Goal: Task Accomplishment & Management: Complete application form

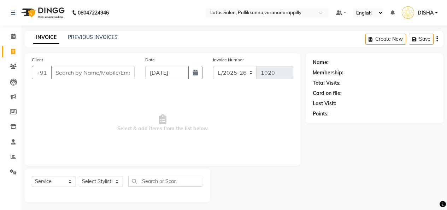
select select "service"
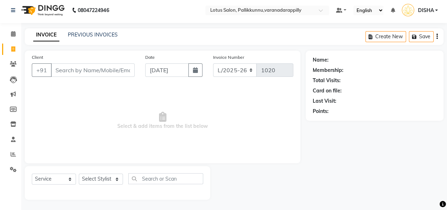
click at [116, 76] on input "Client" at bounding box center [93, 69] width 84 height 13
click at [116, 70] on input "Client" at bounding box center [93, 69] width 84 height 13
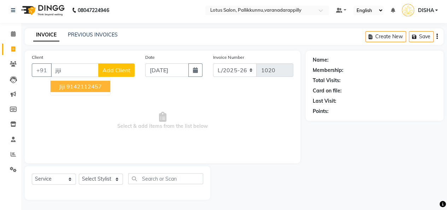
type input "jiji"
click at [117, 70] on span "Add Client" at bounding box center [117, 69] width 28 height 7
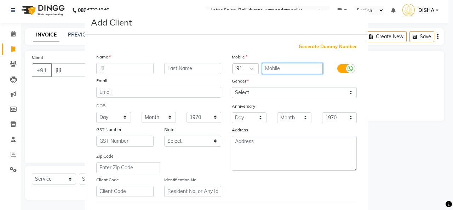
click at [281, 65] on input "text" at bounding box center [292, 68] width 61 height 11
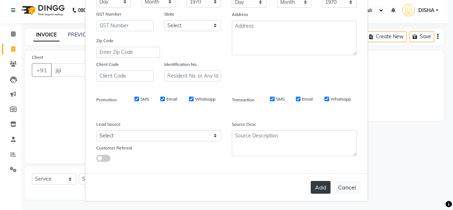
type input "9539741067"
click at [316, 186] on button "Add" at bounding box center [320, 187] width 20 height 13
click at [313, 184] on button "Add" at bounding box center [320, 187] width 20 height 13
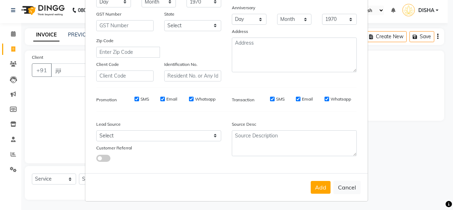
scroll to position [0, 0]
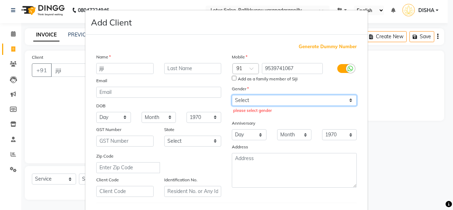
click at [348, 101] on select "Select [DEMOGRAPHIC_DATA] [DEMOGRAPHIC_DATA] Other Prefer Not To Say" at bounding box center [294, 100] width 125 height 11
select select "[DEMOGRAPHIC_DATA]"
click at [232, 95] on select "Select [DEMOGRAPHIC_DATA] [DEMOGRAPHIC_DATA] Other Prefer Not To Say" at bounding box center [294, 100] width 125 height 11
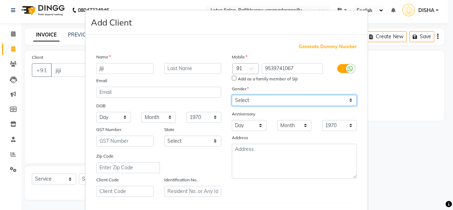
scroll to position [115, 0]
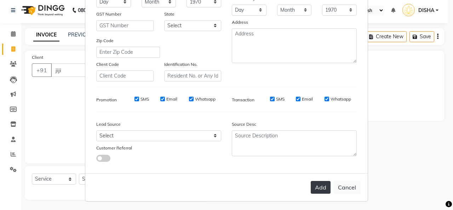
click at [319, 192] on button "Add" at bounding box center [320, 187] width 20 height 13
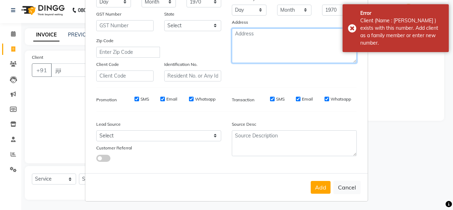
click at [277, 53] on textarea at bounding box center [294, 45] width 125 height 35
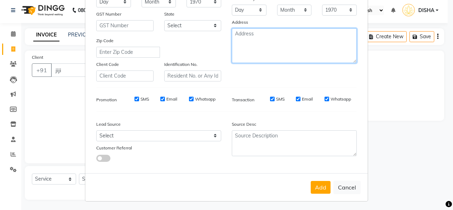
scroll to position [0, 0]
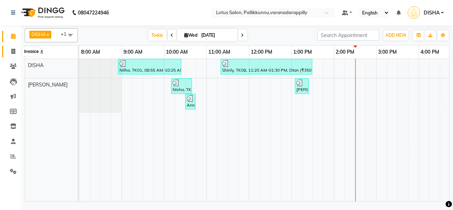
click at [12, 52] on icon at bounding box center [13, 51] width 4 height 5
select select "service"
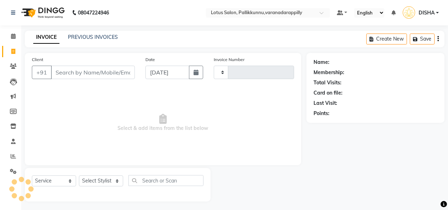
type input "1020"
select select "8188"
click at [111, 74] on input "Client" at bounding box center [93, 72] width 84 height 13
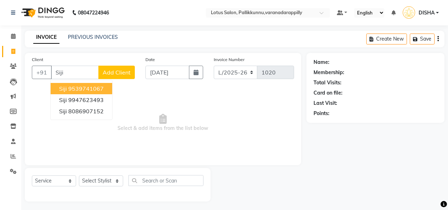
drag, startPoint x: 111, startPoint y: 74, endPoint x: 103, endPoint y: 89, distance: 18.2
click at [103, 79] on div "+91 [PERSON_NAME] [PERSON_NAME] 9539741067 Siji 9947623493 Siji 8086907152 Add …" at bounding box center [83, 72] width 103 height 13
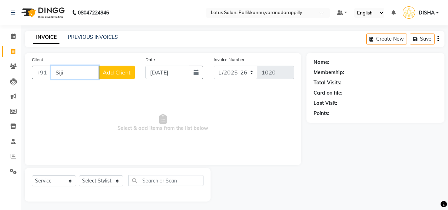
click at [85, 76] on input "Siji" at bounding box center [75, 72] width 48 height 13
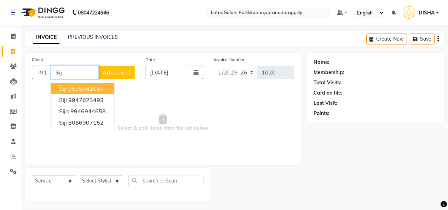
click at [88, 88] on ngb-highlight "9539741067" at bounding box center [85, 88] width 35 height 7
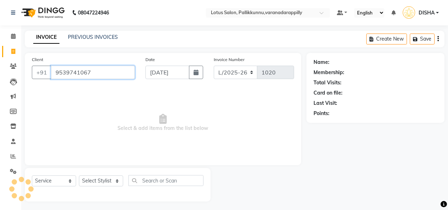
type input "9539741067"
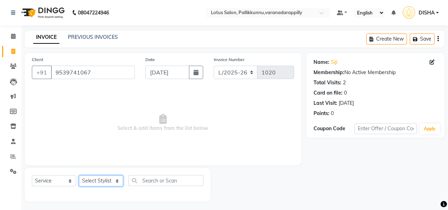
click at [112, 179] on select "Select Stylist DISHA [PERSON_NAME] Naflin [PERSON_NAME] [PERSON_NAME]" at bounding box center [101, 181] width 44 height 11
select select "89522"
click at [79, 176] on select "Select Stylist DISHA [PERSON_NAME] Naflin [PERSON_NAME] [PERSON_NAME]" at bounding box center [101, 181] width 44 height 11
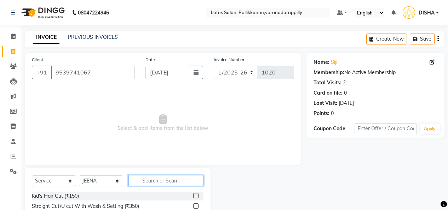
click at [161, 179] on input "text" at bounding box center [165, 180] width 75 height 11
type input "threa"
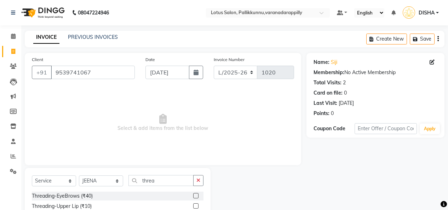
click at [193, 194] on label at bounding box center [195, 195] width 5 height 5
click at [193, 194] on input "checkbox" at bounding box center [195, 196] width 5 height 5
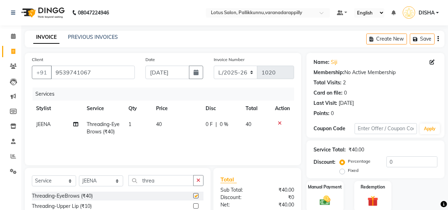
checkbox input "false"
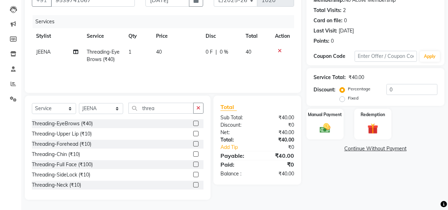
click at [193, 134] on label at bounding box center [195, 133] width 5 height 5
click at [193, 134] on input "checkbox" at bounding box center [195, 134] width 5 height 5
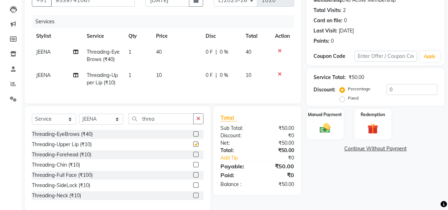
checkbox input "false"
click at [193, 157] on label at bounding box center [195, 154] width 5 height 5
click at [193, 157] on input "checkbox" at bounding box center [195, 155] width 5 height 5
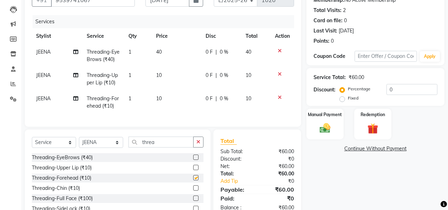
checkbox input "false"
click at [339, 121] on div "Manual Payment" at bounding box center [325, 124] width 39 height 32
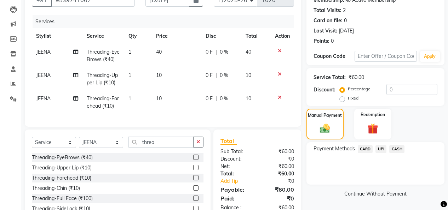
click at [360, 165] on div "Payment Methods CARD UPI CASH" at bounding box center [375, 163] width 138 height 42
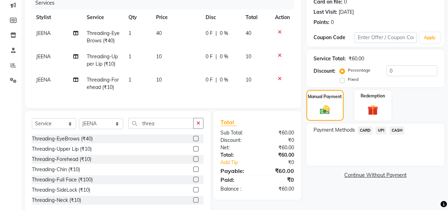
scroll to position [91, 0]
click at [380, 130] on span "UPI" at bounding box center [380, 131] width 11 height 8
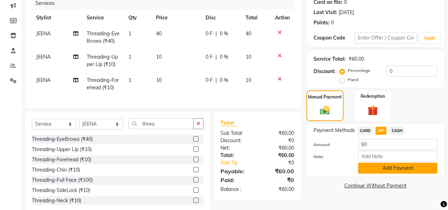
click at [385, 170] on button "Add Payment" at bounding box center [397, 168] width 79 height 11
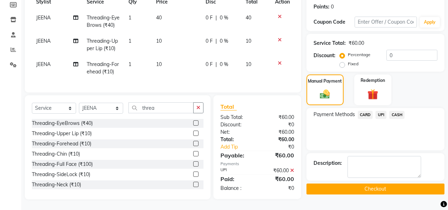
click at [384, 184] on button "Checkout" at bounding box center [375, 189] width 138 height 11
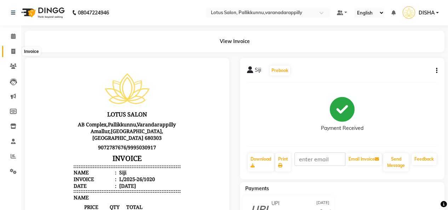
click at [11, 53] on span at bounding box center [13, 52] width 12 height 8
select select "service"
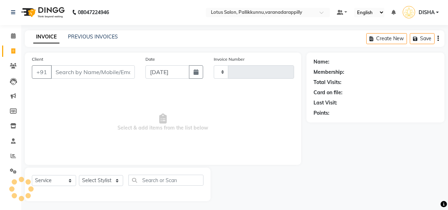
type input "1021"
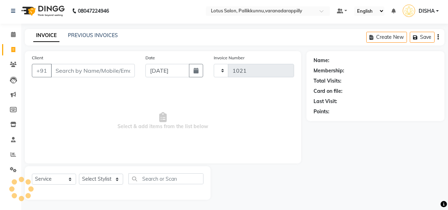
select select "8188"
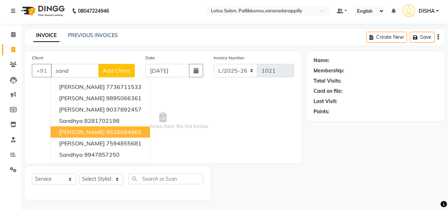
click at [106, 133] on ngb-highlight "9526684962" at bounding box center [123, 132] width 35 height 7
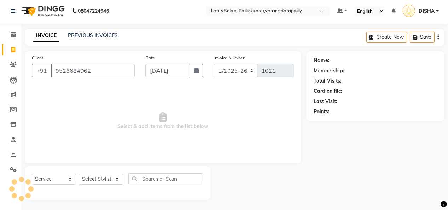
type input "9526684962"
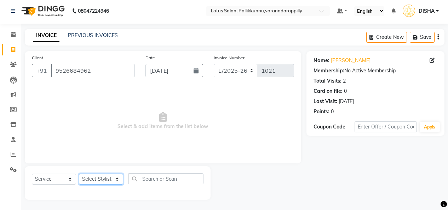
click at [112, 179] on select "Select Stylist DISHA [PERSON_NAME] Naflin [PERSON_NAME] [PERSON_NAME]" at bounding box center [101, 179] width 44 height 11
select select "79897"
click at [79, 174] on select "Select Stylist DISHA [PERSON_NAME] Naflin [PERSON_NAME] [PERSON_NAME]" at bounding box center [101, 179] width 44 height 11
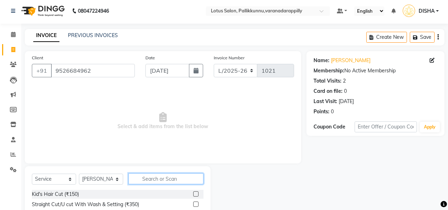
click at [146, 177] on input "text" at bounding box center [165, 179] width 75 height 11
type input "thre"
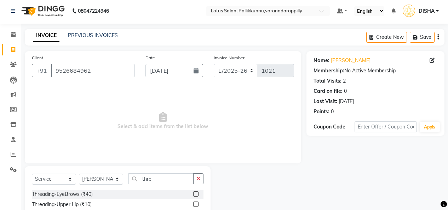
click at [193, 195] on label at bounding box center [195, 194] width 5 height 5
click at [193, 195] on input "checkbox" at bounding box center [195, 194] width 5 height 5
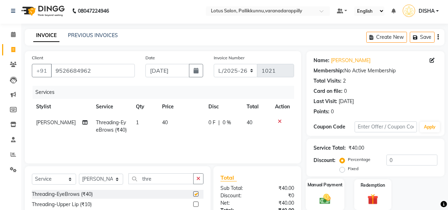
checkbox input "false"
click at [332, 198] on img at bounding box center [325, 199] width 18 height 13
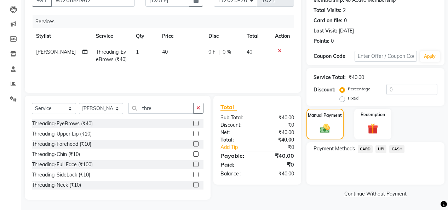
click at [383, 152] on span "UPI" at bounding box center [380, 149] width 11 height 8
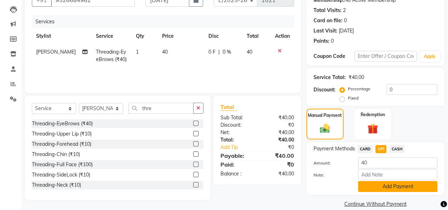
click at [383, 184] on button "Add Payment" at bounding box center [397, 186] width 79 height 11
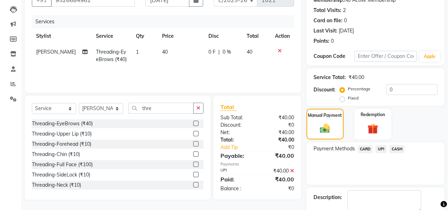
scroll to position [101, 0]
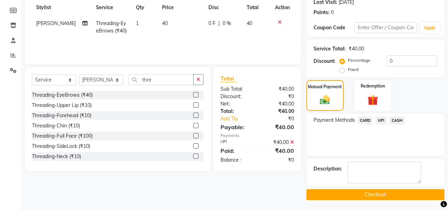
click at [384, 197] on button "Checkout" at bounding box center [375, 195] width 138 height 11
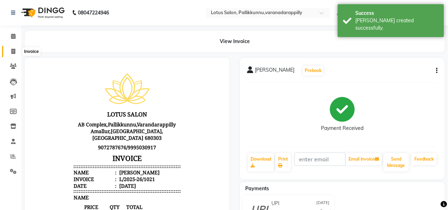
click at [13, 50] on icon at bounding box center [13, 51] width 4 height 5
select select "service"
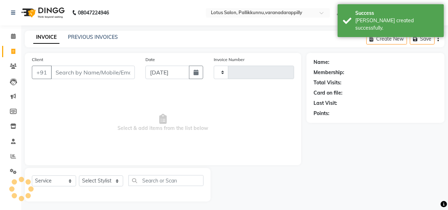
scroll to position [2, 0]
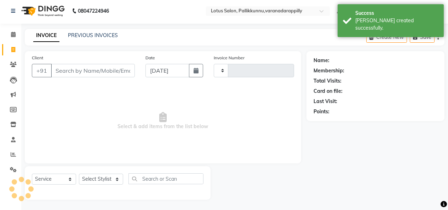
type input "1022"
select select "8188"
click at [69, 70] on input "Client" at bounding box center [93, 70] width 84 height 13
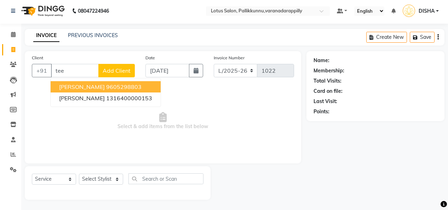
click at [74, 82] on button "[PERSON_NAME] 9605298803" at bounding box center [106, 86] width 110 height 11
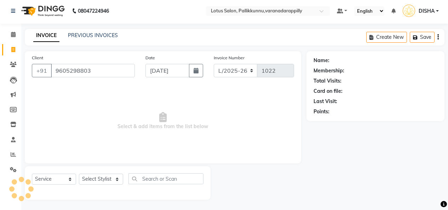
type input "9605298803"
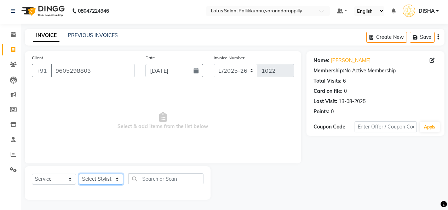
click at [110, 177] on select "Select Stylist DISHA [PERSON_NAME] Naflin [PERSON_NAME] [PERSON_NAME]" at bounding box center [101, 179] width 44 height 11
select select "79897"
click at [79, 174] on select "Select Stylist DISHA [PERSON_NAME] Naflin [PERSON_NAME] [PERSON_NAME]" at bounding box center [101, 179] width 44 height 11
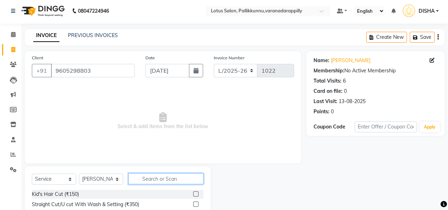
click at [142, 180] on input "text" at bounding box center [165, 179] width 75 height 11
type input "threa"
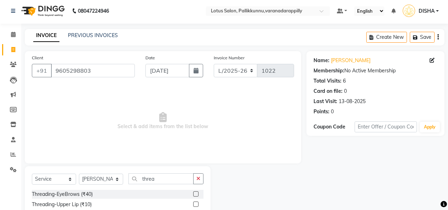
click at [193, 194] on label at bounding box center [195, 194] width 5 height 5
click at [193, 194] on input "checkbox" at bounding box center [195, 194] width 5 height 5
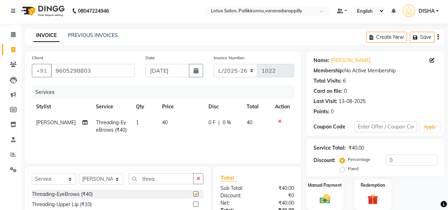
checkbox input "false"
click at [309, 188] on div "Manual Payment" at bounding box center [325, 195] width 39 height 32
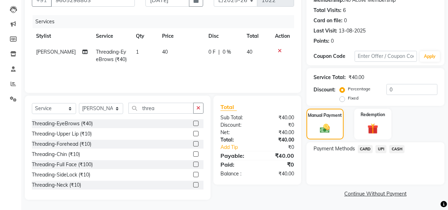
click at [397, 149] on span "CASH" at bounding box center [396, 149] width 15 height 8
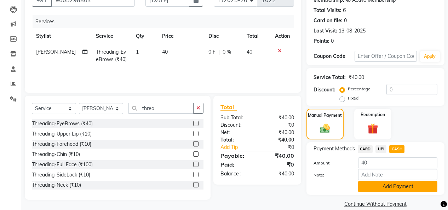
click at [392, 188] on button "Add Payment" at bounding box center [397, 186] width 79 height 11
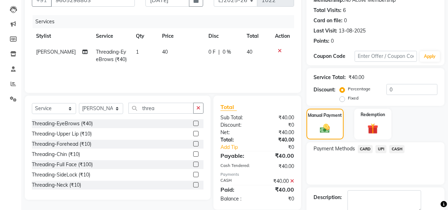
scroll to position [101, 0]
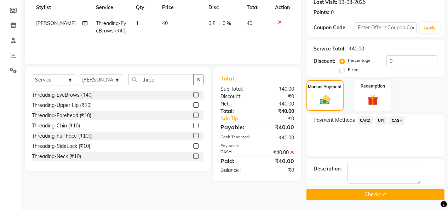
click at [392, 192] on button "Checkout" at bounding box center [375, 195] width 138 height 11
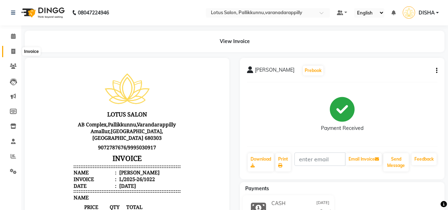
click at [12, 54] on span at bounding box center [13, 52] width 12 height 8
select select "service"
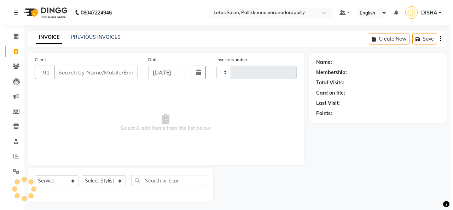
scroll to position [2, 0]
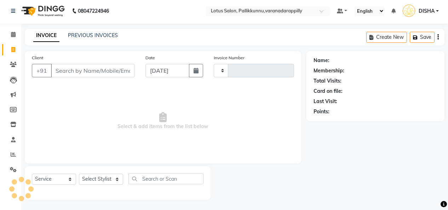
type input "1023"
select select "8188"
click at [81, 73] on input "Client" at bounding box center [93, 70] width 84 height 13
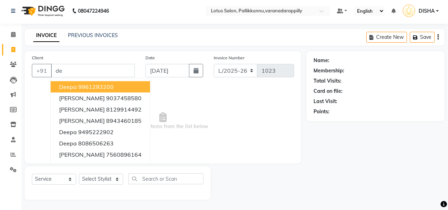
type input "d"
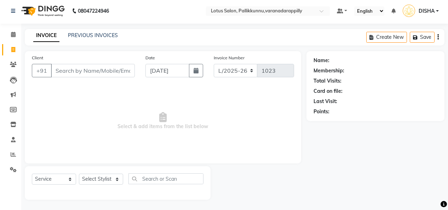
click at [105, 70] on input "Client" at bounding box center [93, 70] width 84 height 13
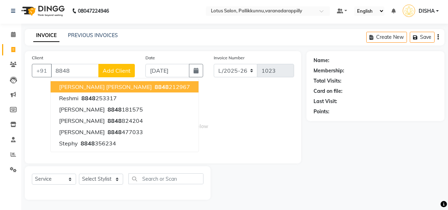
type input "8848"
click at [105, 70] on span "Add Client" at bounding box center [117, 70] width 28 height 7
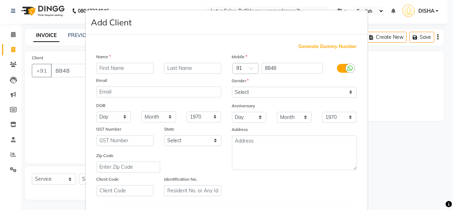
type input "d"
type input "[PERSON_NAME]"
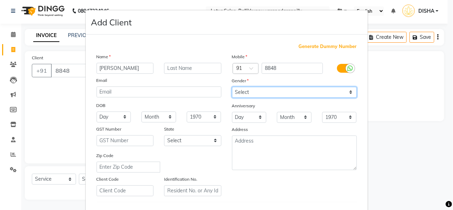
click at [287, 92] on select "Select [DEMOGRAPHIC_DATA] [DEMOGRAPHIC_DATA] Other Prefer Not To Say" at bounding box center [294, 92] width 125 height 11
select select "[DEMOGRAPHIC_DATA]"
click at [232, 87] on select "Select [DEMOGRAPHIC_DATA] [DEMOGRAPHIC_DATA] Other Prefer Not To Say" at bounding box center [294, 92] width 125 height 11
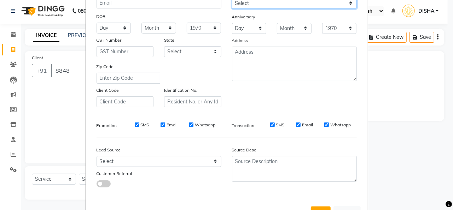
scroll to position [115, 0]
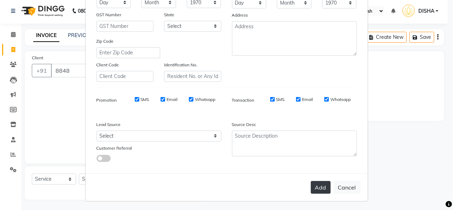
click at [317, 188] on button "Add" at bounding box center [321, 187] width 20 height 13
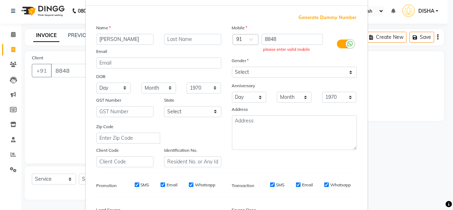
scroll to position [28, 0]
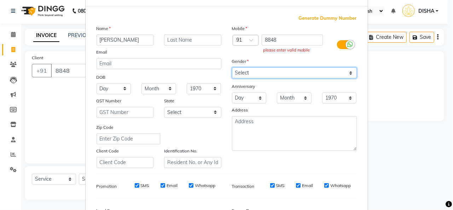
click at [330, 69] on select "Select [DEMOGRAPHIC_DATA] [DEMOGRAPHIC_DATA] Other Prefer Not To Say" at bounding box center [294, 73] width 125 height 11
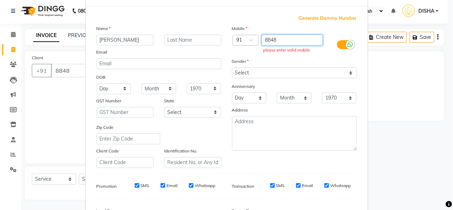
click at [284, 40] on input "8848" at bounding box center [292, 40] width 61 height 11
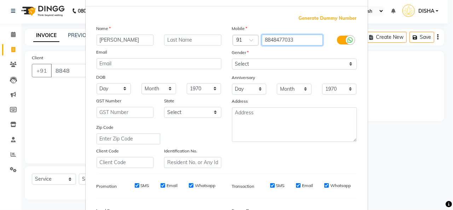
scroll to position [115, 0]
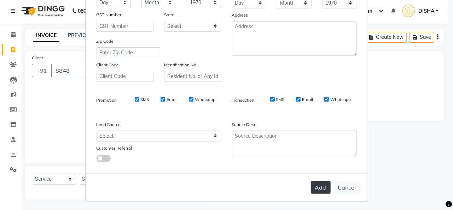
type input "8848477033"
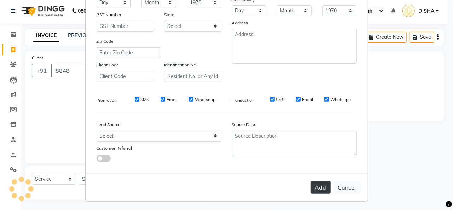
click at [322, 185] on button "Add" at bounding box center [321, 187] width 20 height 13
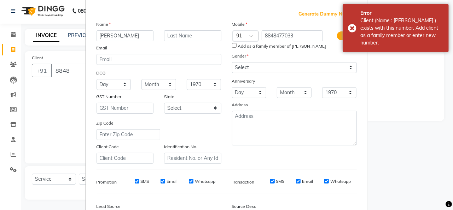
scroll to position [0, 0]
